Goal: Information Seeking & Learning: Find specific fact

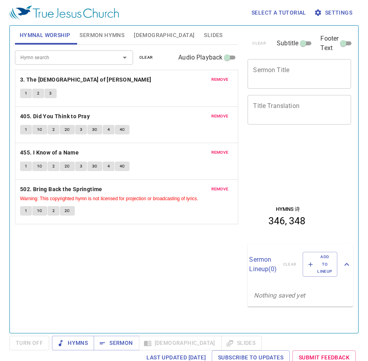
click at [224, 77] on span "remove" at bounding box center [219, 79] width 17 height 7
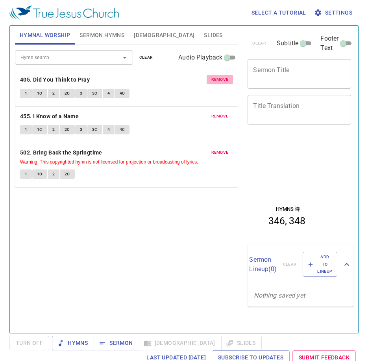
click at [224, 77] on span "remove" at bounding box center [219, 79] width 17 height 7
click at [224, 113] on span "remove" at bounding box center [219, 116] width 17 height 7
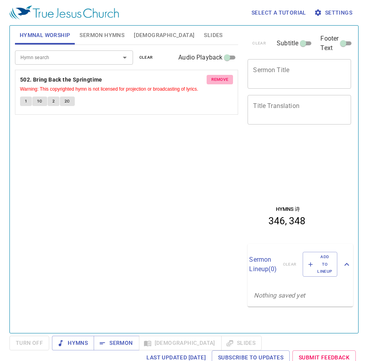
click at [224, 77] on span "remove" at bounding box center [219, 79] width 17 height 7
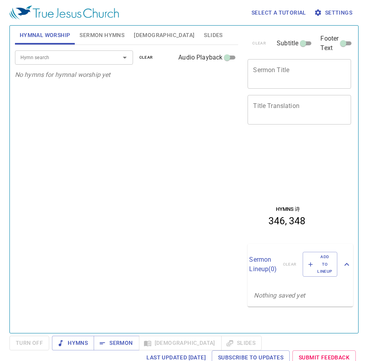
click at [84, 59] on input "Hymn search" at bounding box center [62, 57] width 90 height 9
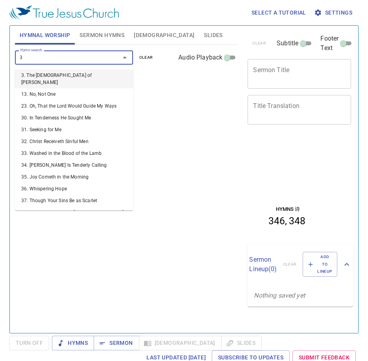
type input "34"
type input "36"
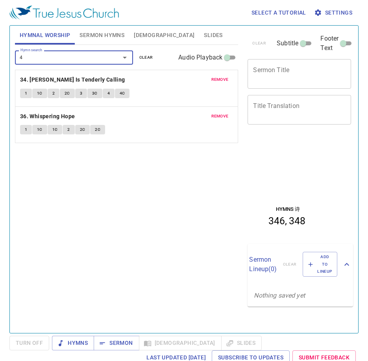
type input "44"
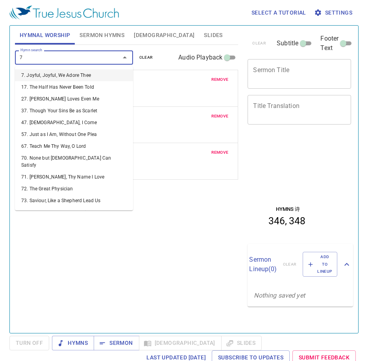
type input "78"
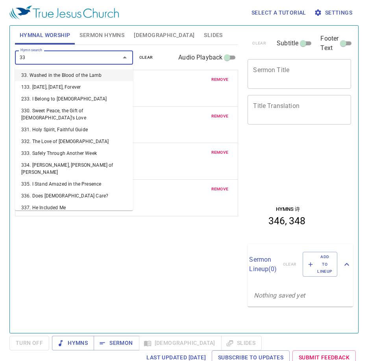
type input "332"
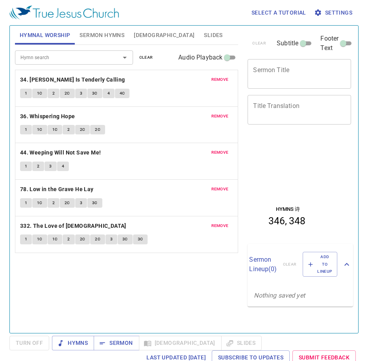
click at [22, 90] on button "1" at bounding box center [26, 93] width 12 height 9
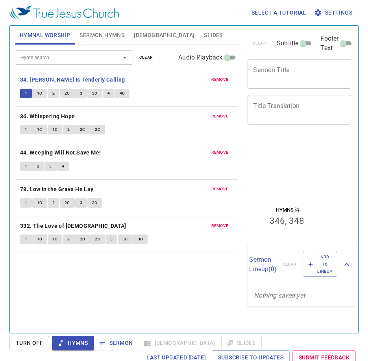
click at [189, 274] on div "Hymn search Hymn search clear Audio Playback remove 34. Jesus Is Tenderly Calli…" at bounding box center [127, 185] width 224 height 281
click at [204, 255] on div "Hymn search Hymn search clear Audio Playback remove 34. Jesus Is Tenderly Calli…" at bounding box center [127, 185] width 224 height 281
click at [108, 276] on div "Hymn search Hymn search clear Audio Playback remove 34. Jesus Is Tenderly Calli…" at bounding box center [127, 185] width 224 height 281
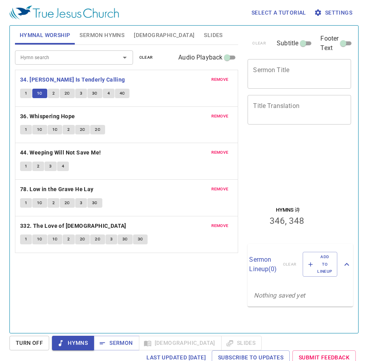
click at [75, 278] on div "Hymn search Hymn search clear Audio Playback remove 34. Jesus Is Tenderly Calli…" at bounding box center [127, 185] width 224 height 281
click at [74, 292] on div "Hymn search Hymn search clear Audio Playback remove 34. Jesus Is Tenderly Calli…" at bounding box center [127, 185] width 224 height 281
click at [24, 128] on button "1" at bounding box center [26, 129] width 12 height 9
click at [102, 274] on div "Hymn search Hymn search clear Audio Playback remove 34. Jesus Is Tenderly Calli…" at bounding box center [127, 185] width 224 height 281
click at [114, 283] on div "Hymn search Hymn search clear Audio Playback remove 34. Jesus Is Tenderly Calli…" at bounding box center [127, 185] width 224 height 281
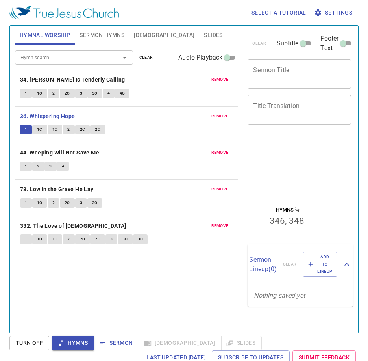
click at [155, 284] on div "Hymn search Hymn search clear Audio Playback remove 34. Jesus Is Tenderly Calli…" at bounding box center [127, 185] width 224 height 281
click at [39, 131] on span "1C" at bounding box center [40, 129] width 6 height 7
click at [139, 283] on div "Hymn search Hymn search clear Audio Playback remove 34. Jesus Is Tenderly Calli…" at bounding box center [127, 185] width 224 height 281
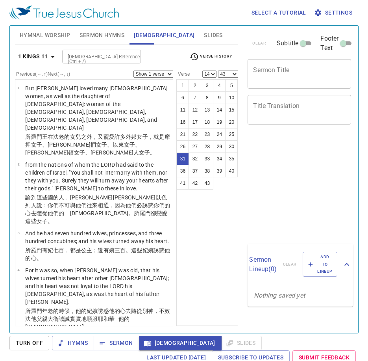
select select "14"
select select "43"
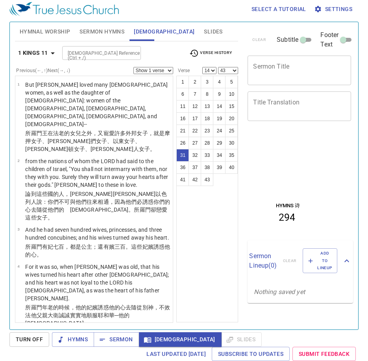
scroll to position [1247, 0]
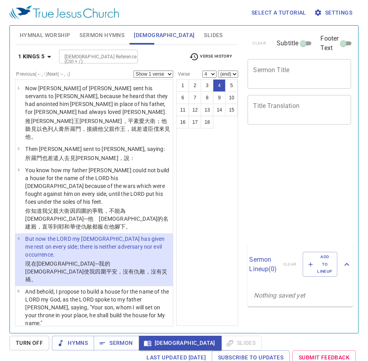
select select "4"
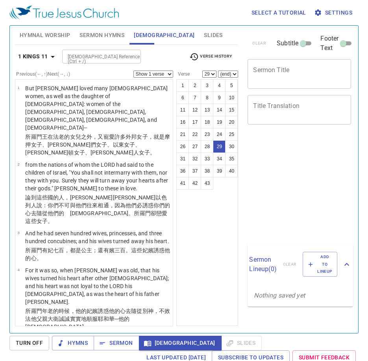
select select "29"
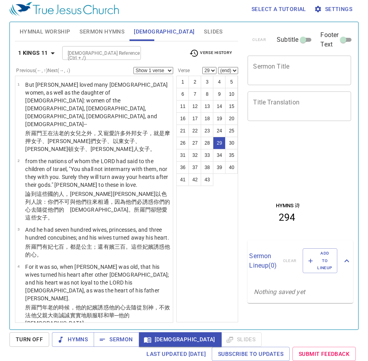
scroll to position [1229, 0]
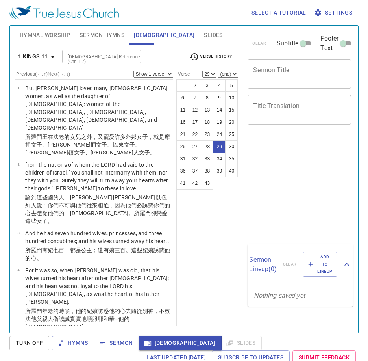
select select "29"
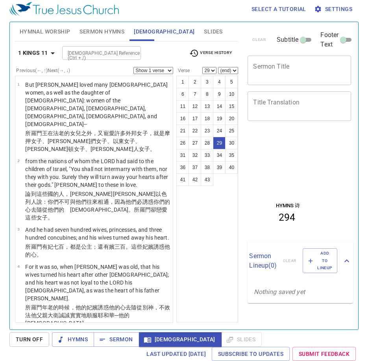
scroll to position [1229, 0]
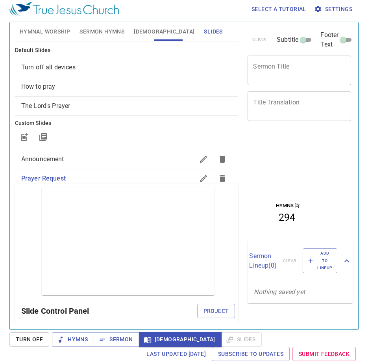
scroll to position [4, 0]
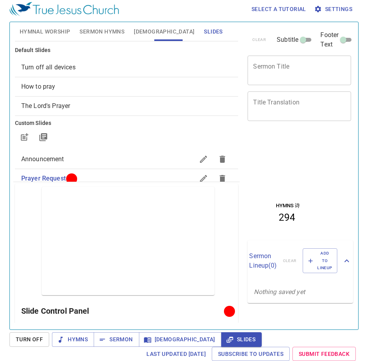
scroll to position [4, 0]
